Goal: Use online tool/utility

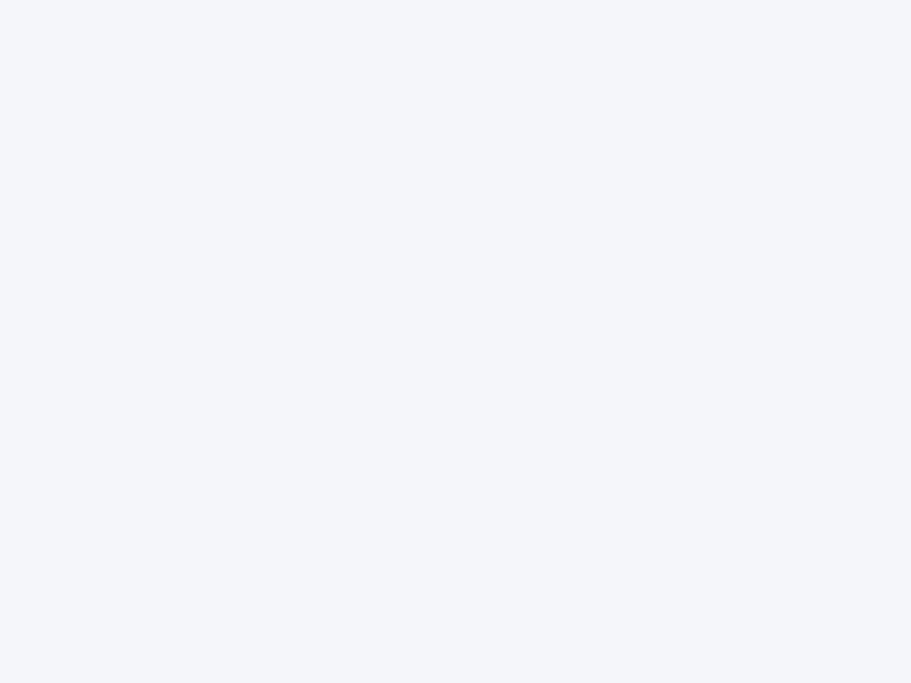
click at [455, 342] on div at bounding box center [455, 341] width 911 height 683
